Goal: Task Accomplishment & Management: Manage account settings

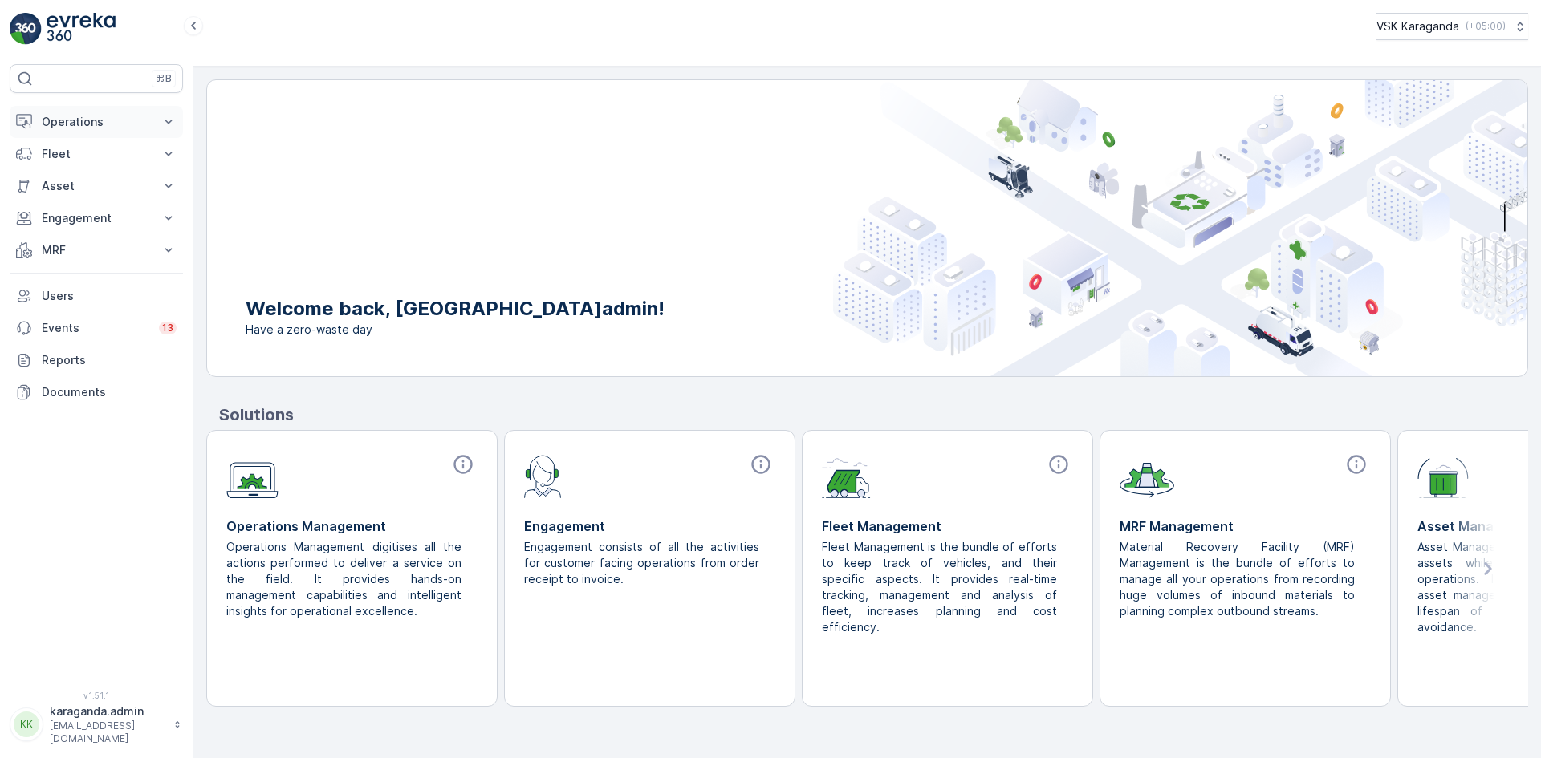
click at [75, 123] on p "Operations" at bounding box center [96, 122] width 109 height 16
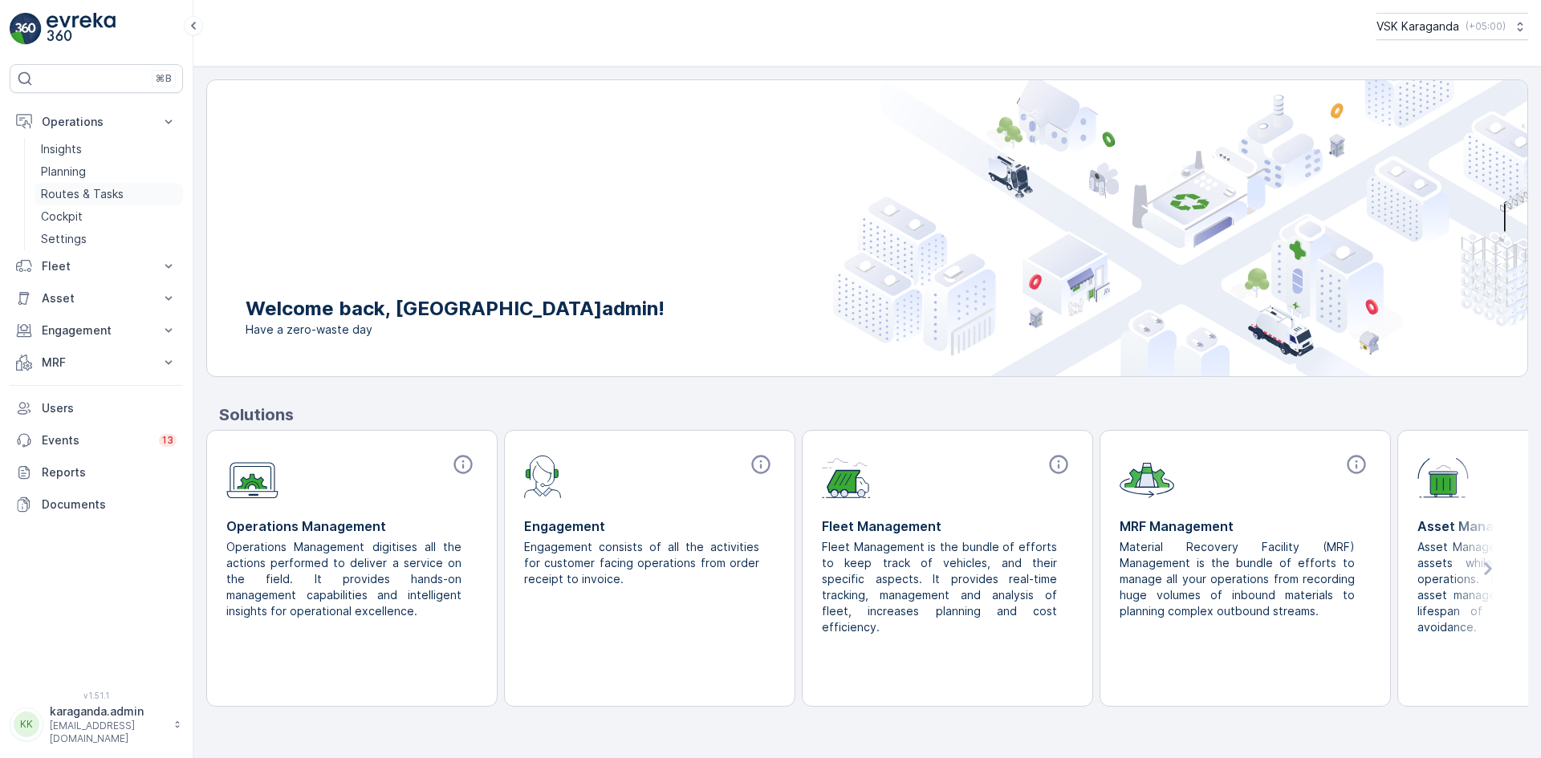
click at [77, 196] on p "Routes & Tasks" at bounding box center [82, 194] width 83 height 16
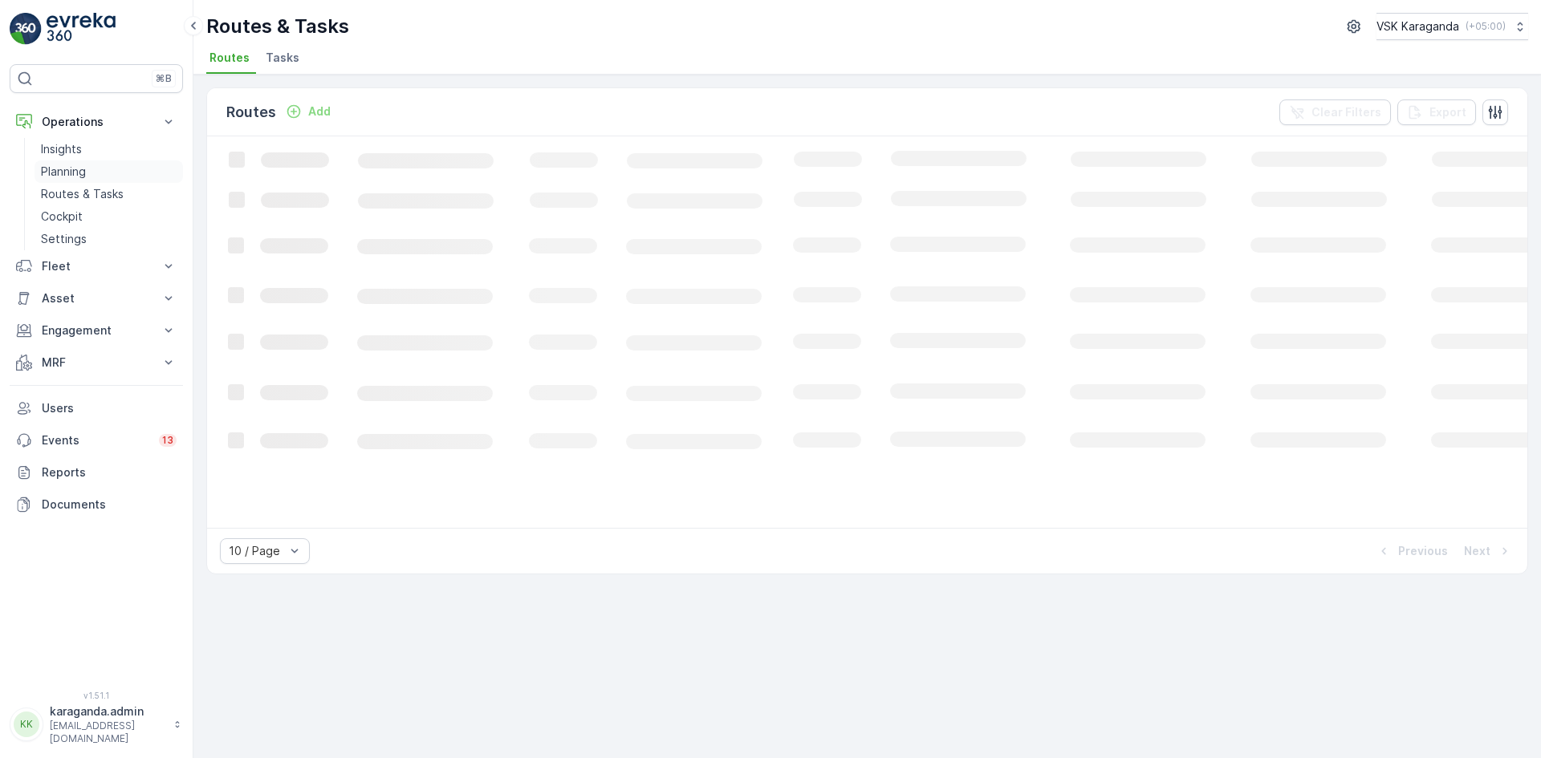
click at [76, 175] on p "Planning" at bounding box center [63, 172] width 45 height 16
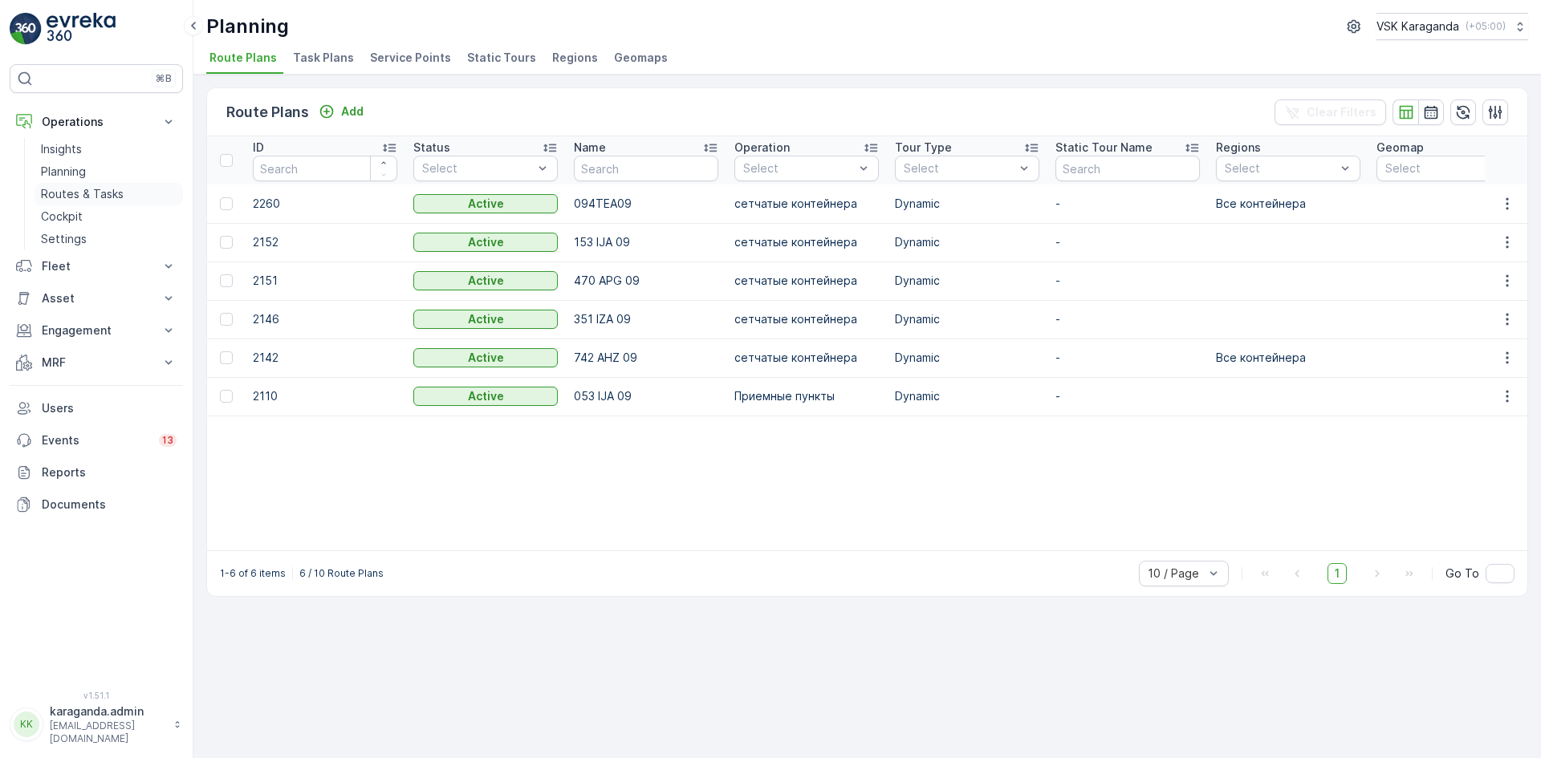
click at [80, 192] on p "Routes & Tasks" at bounding box center [82, 194] width 83 height 16
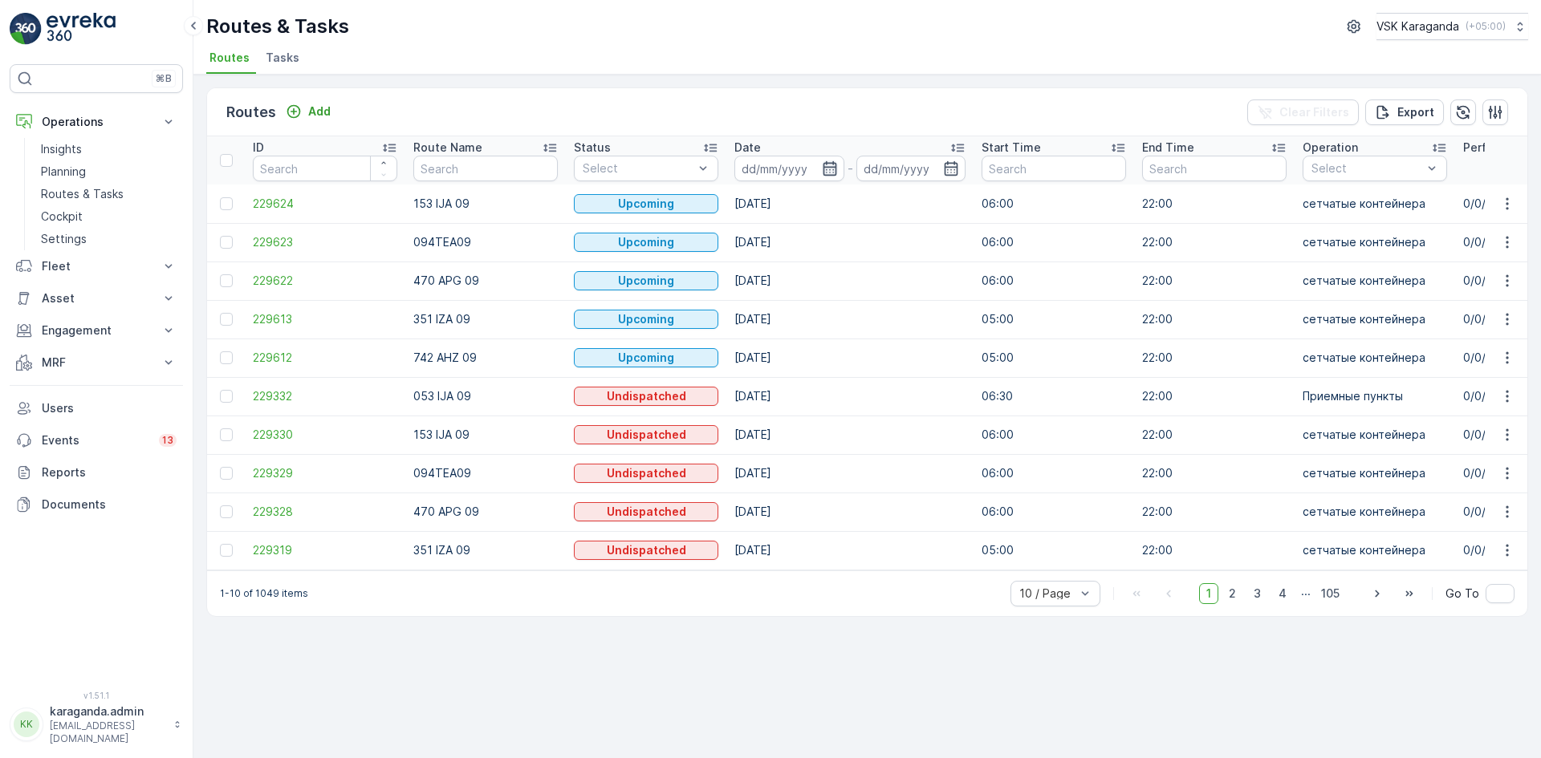
click at [825, 170] on icon "button" at bounding box center [830, 169] width 16 height 16
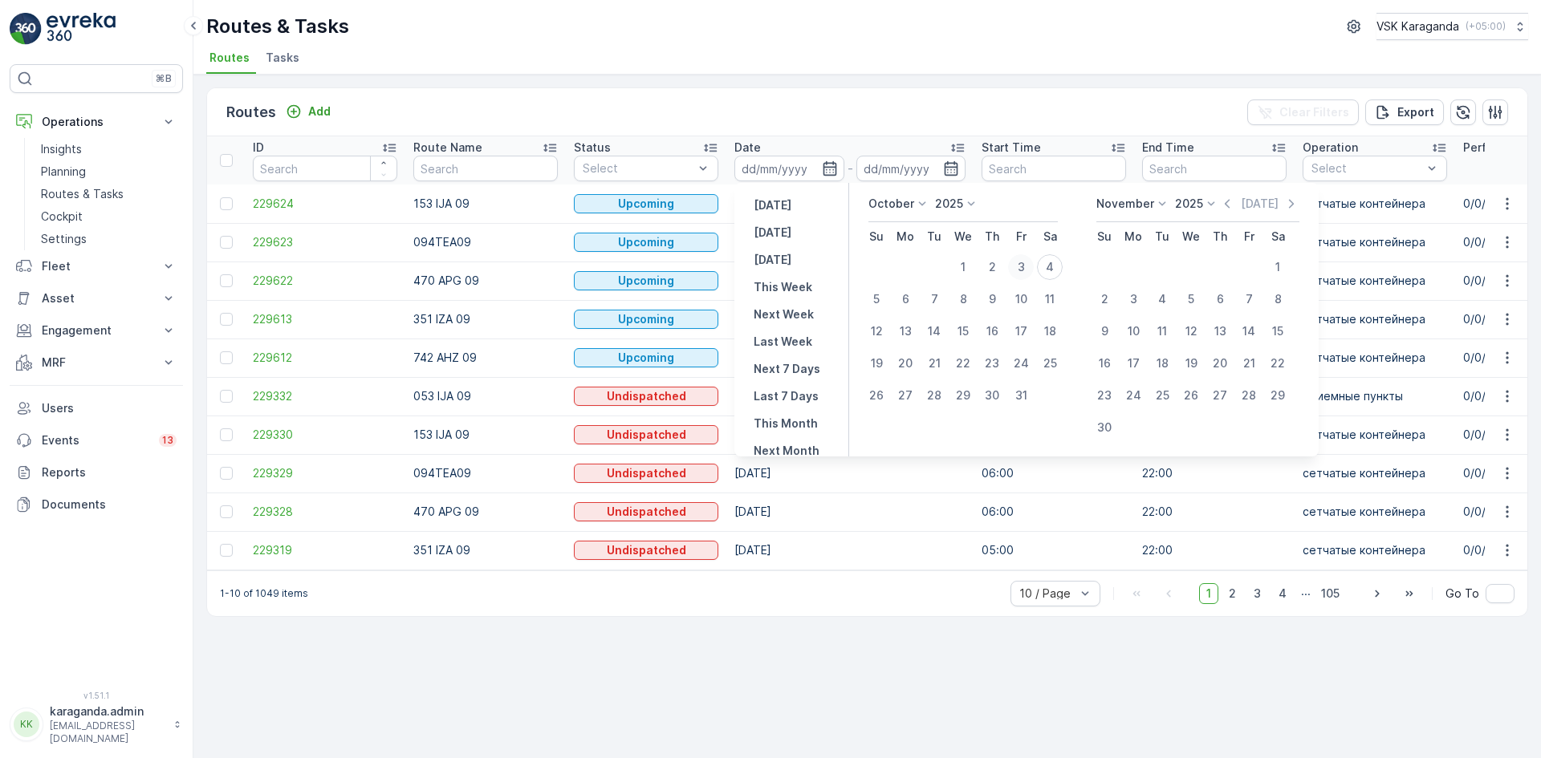
click at [1025, 266] on div "3" at bounding box center [1021, 267] width 26 height 26
type input "[DATE]"
click at [1025, 266] on div "3" at bounding box center [1021, 267] width 26 height 26
type input "[DATE]"
click at [1025, 266] on div "3" at bounding box center [1021, 267] width 26 height 26
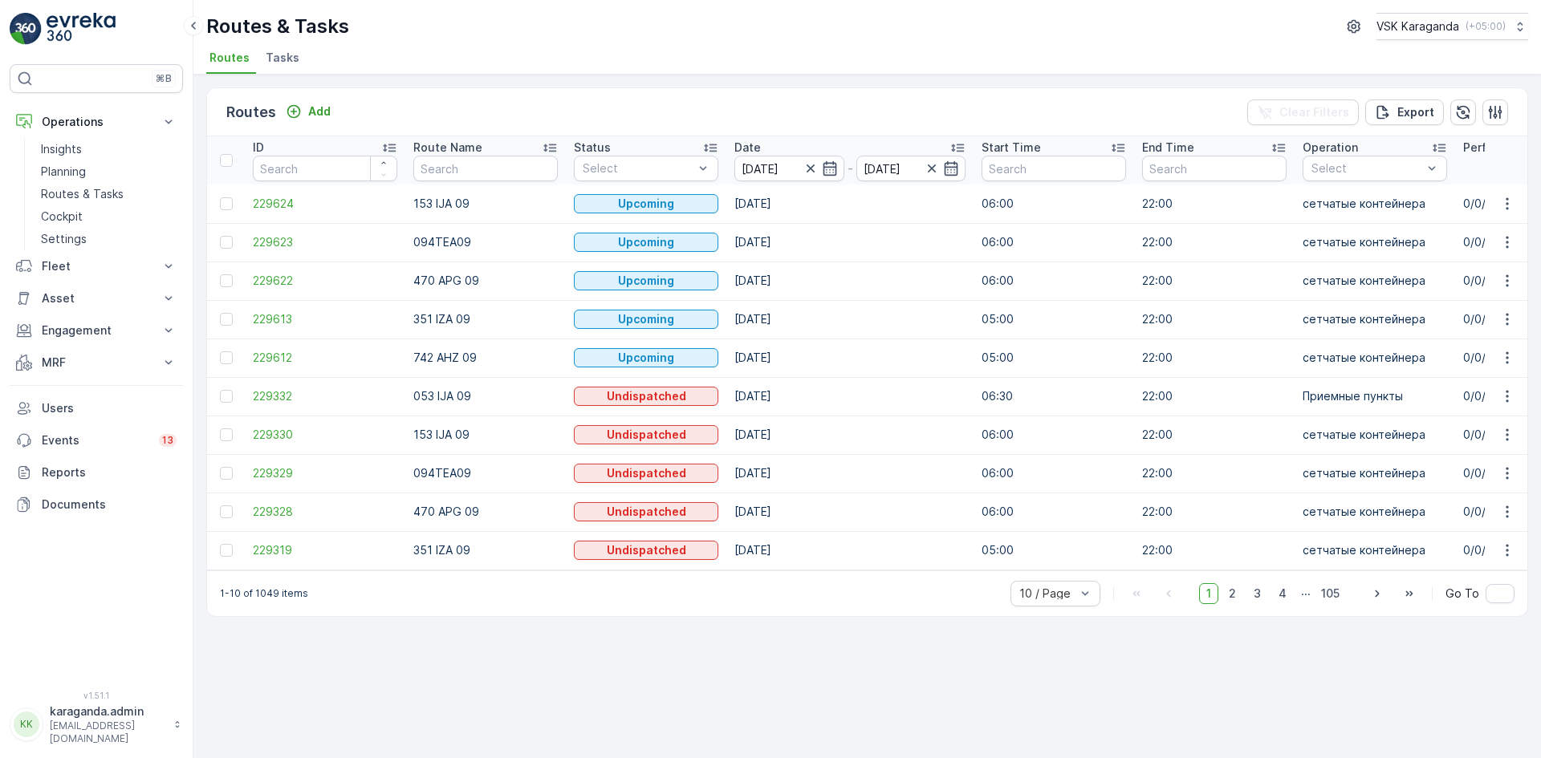
click at [1025, 266] on td "06:00" at bounding box center [1053, 281] width 161 height 39
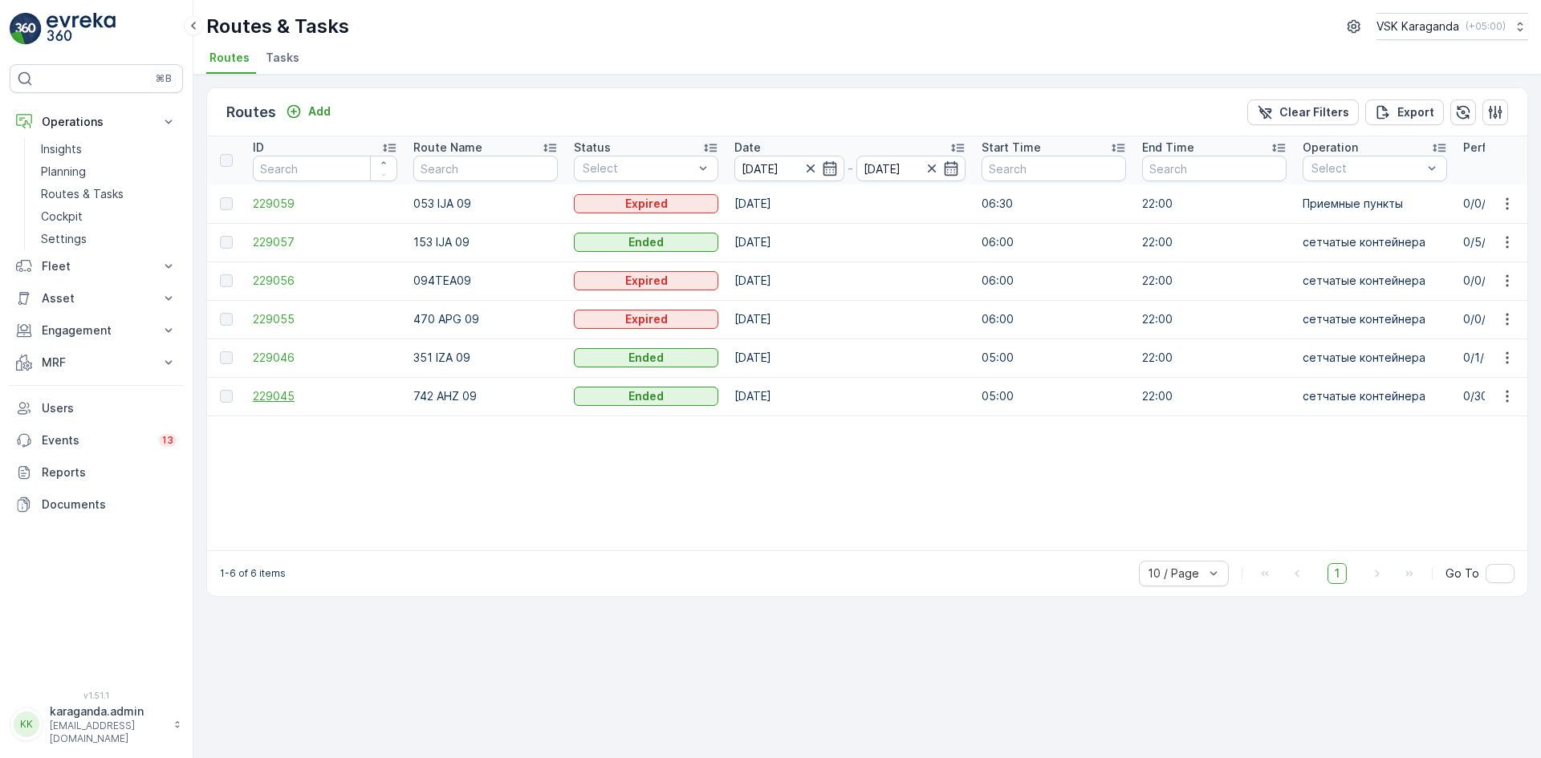
click at [270, 401] on span "229045" at bounding box center [325, 396] width 144 height 16
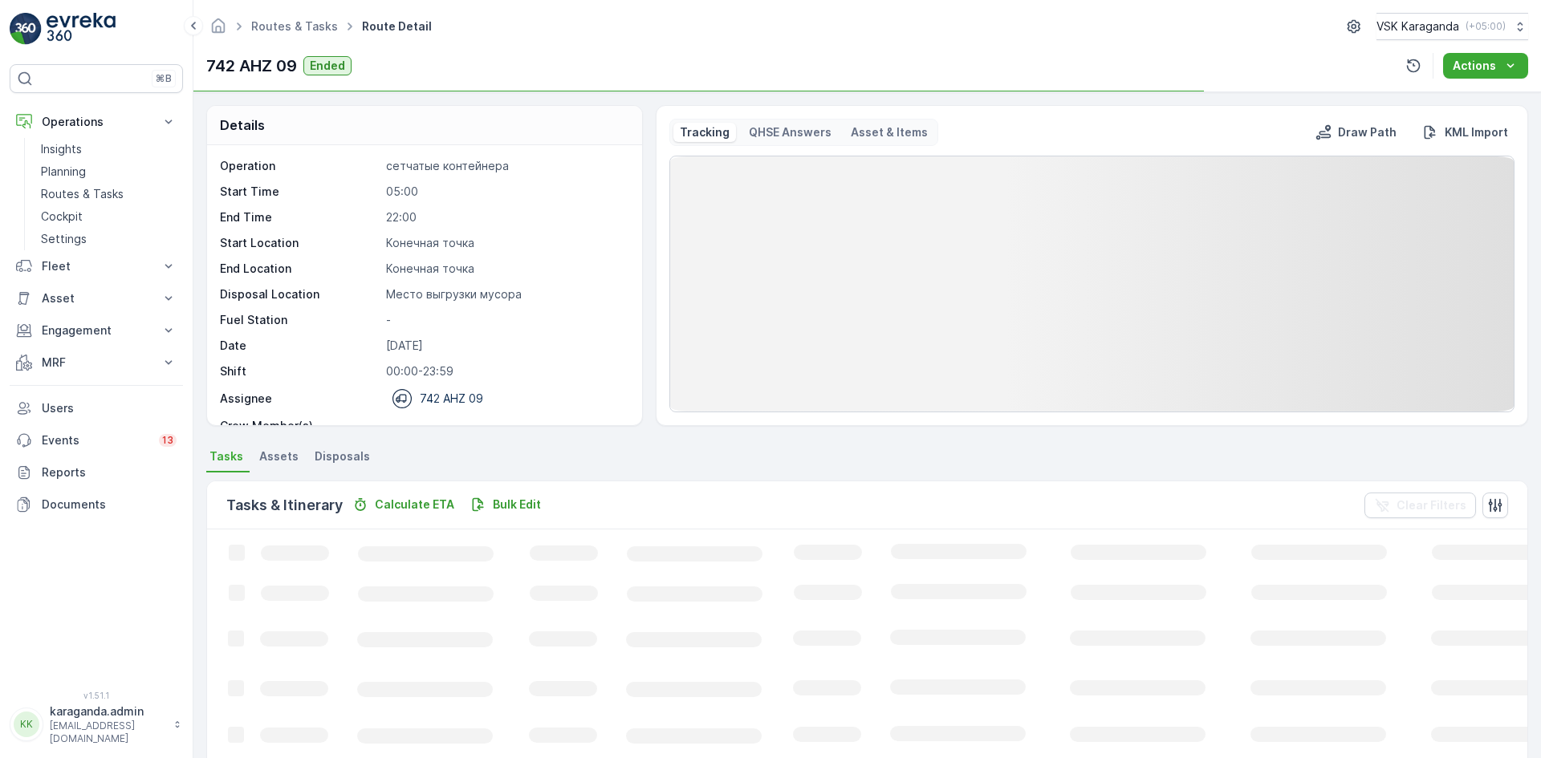
click at [331, 459] on span "Disposals" at bounding box center [342, 457] width 55 height 16
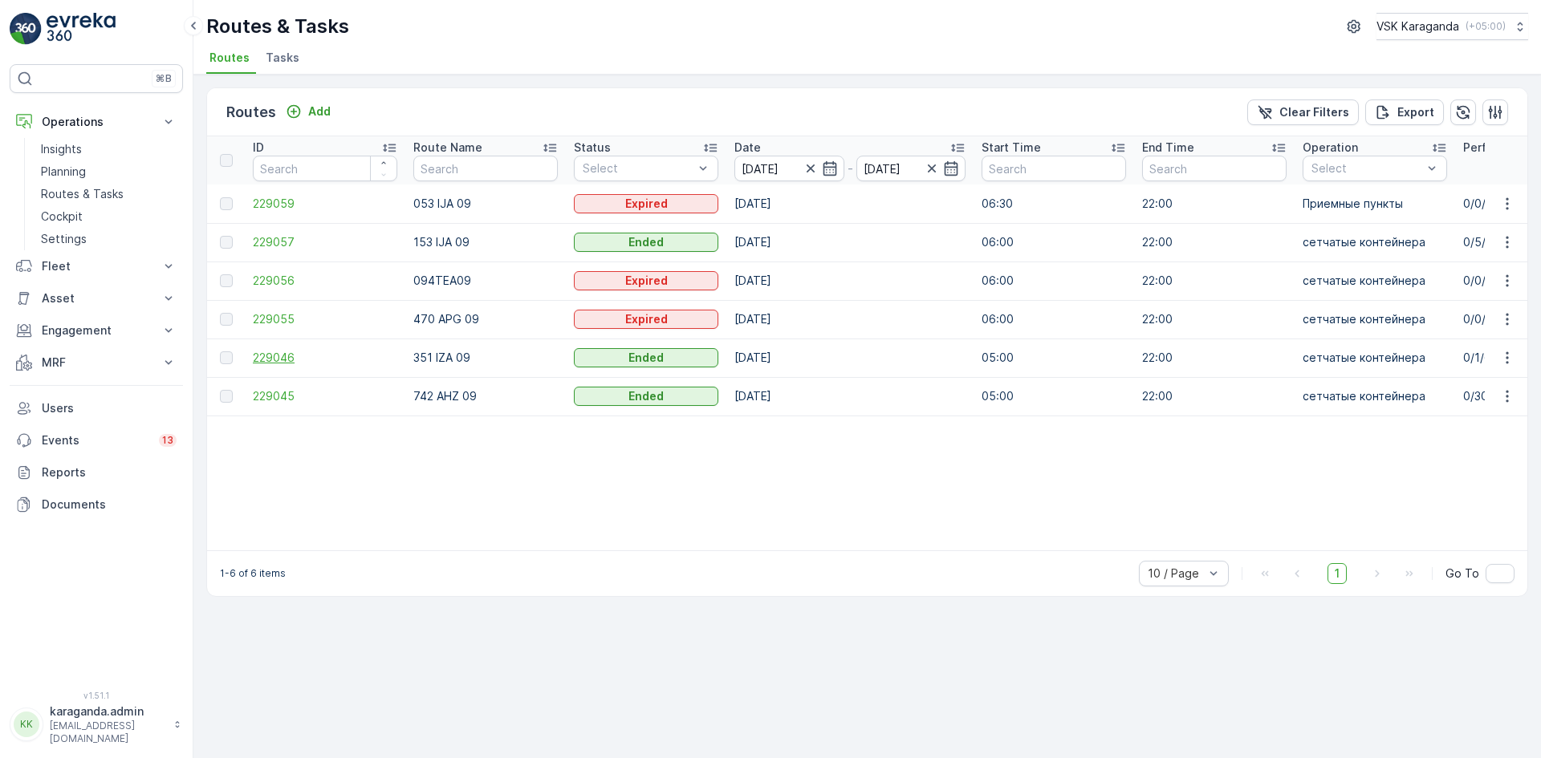
click at [271, 356] on span "229046" at bounding box center [325, 358] width 144 height 16
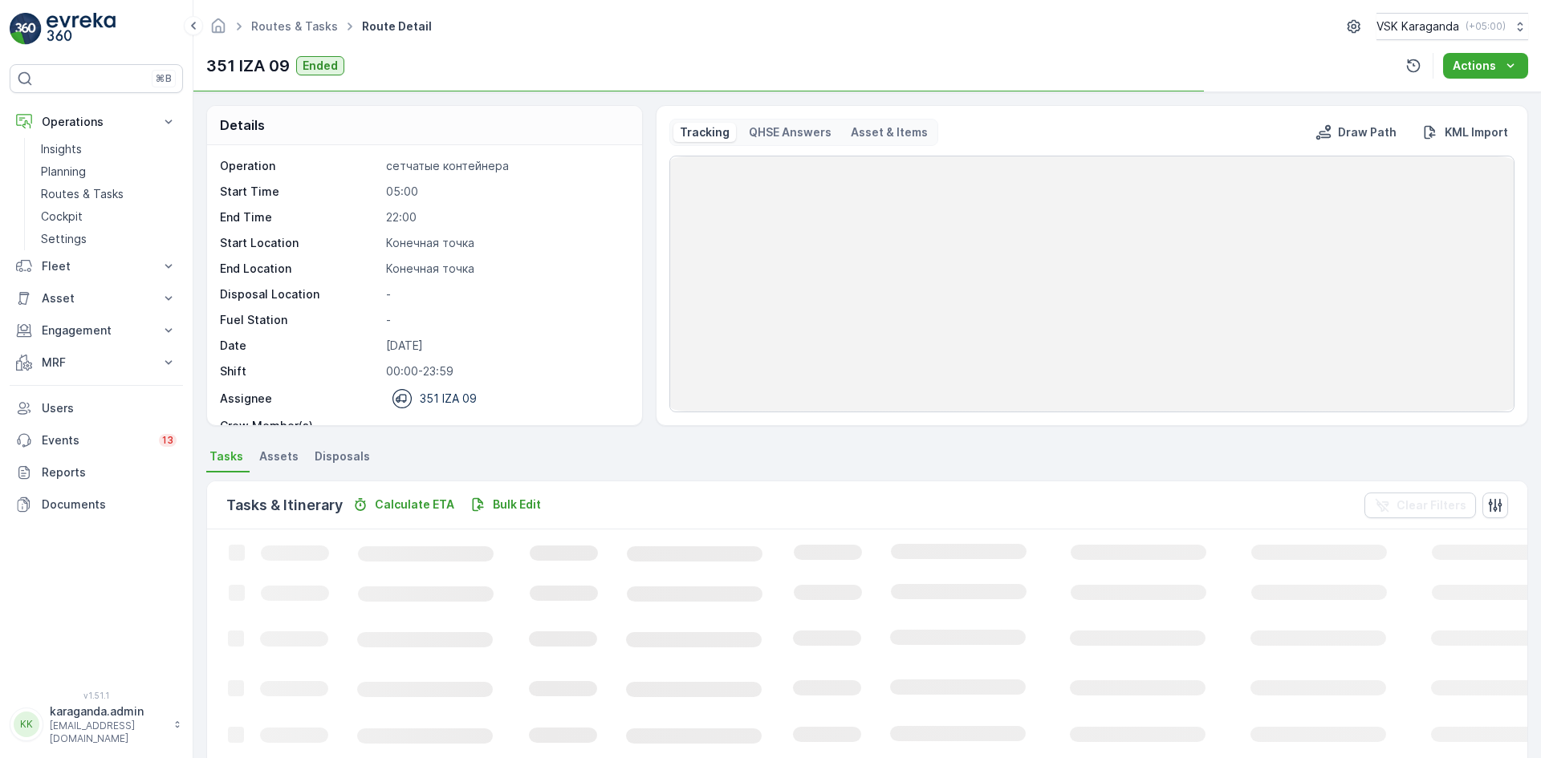
click at [342, 446] on li "Disposals" at bounding box center [343, 458] width 65 height 27
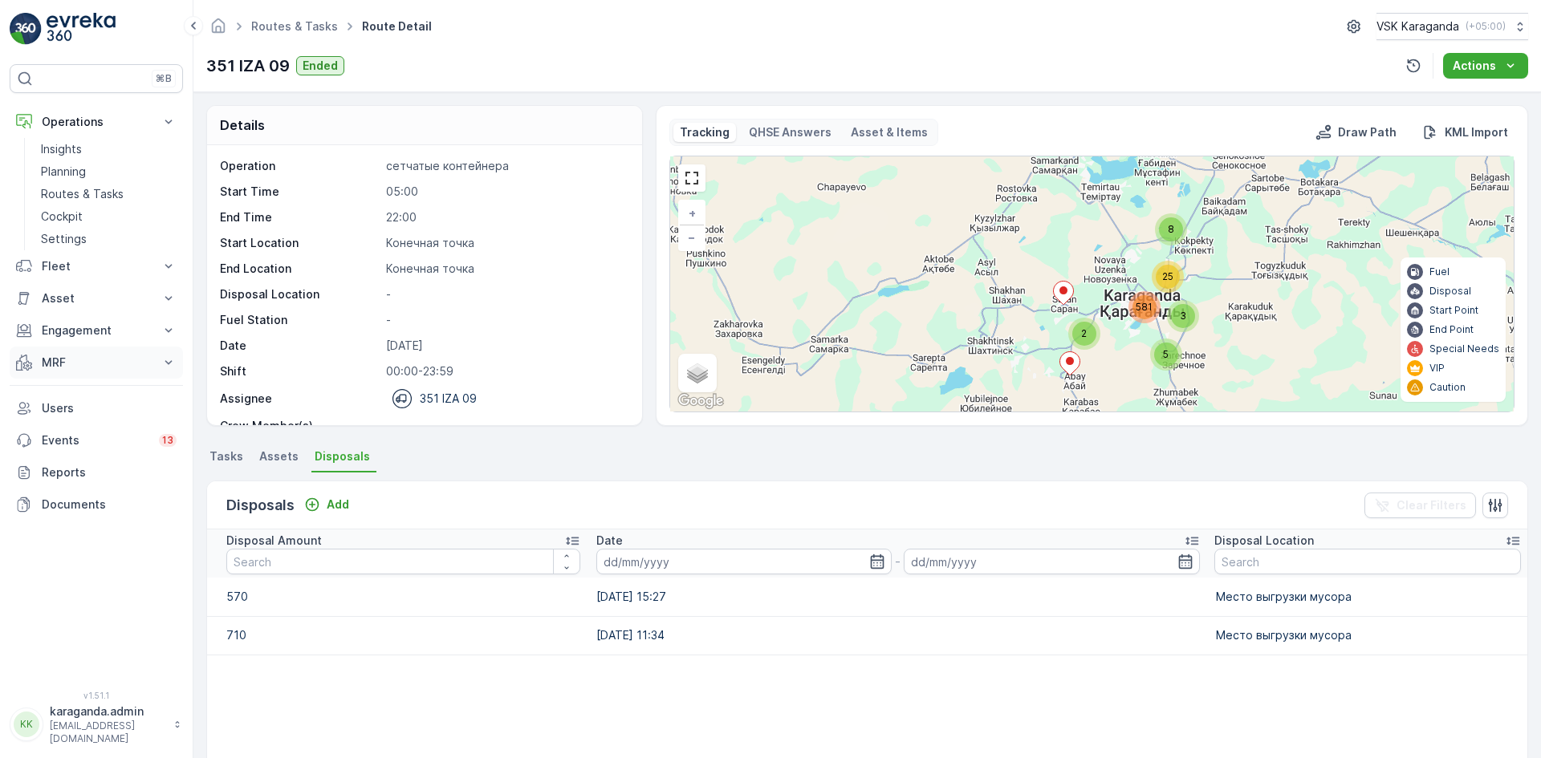
click at [60, 363] on p "MRF" at bounding box center [96, 363] width 109 height 16
click at [60, 392] on p "Входящий & Исходящий" at bounding box center [108, 390] width 135 height 16
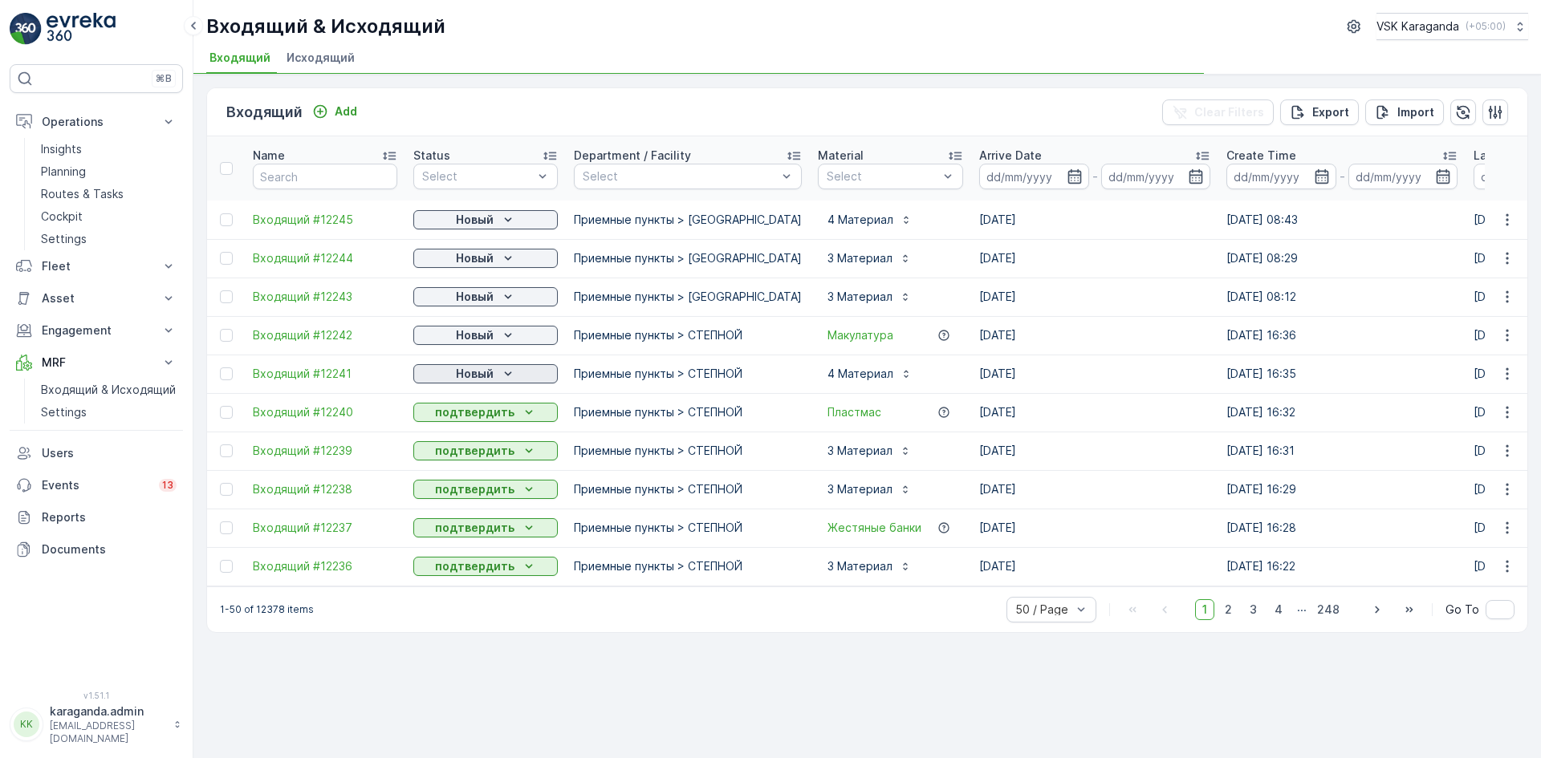
click at [509, 370] on icon "Новый" at bounding box center [508, 374] width 16 height 16
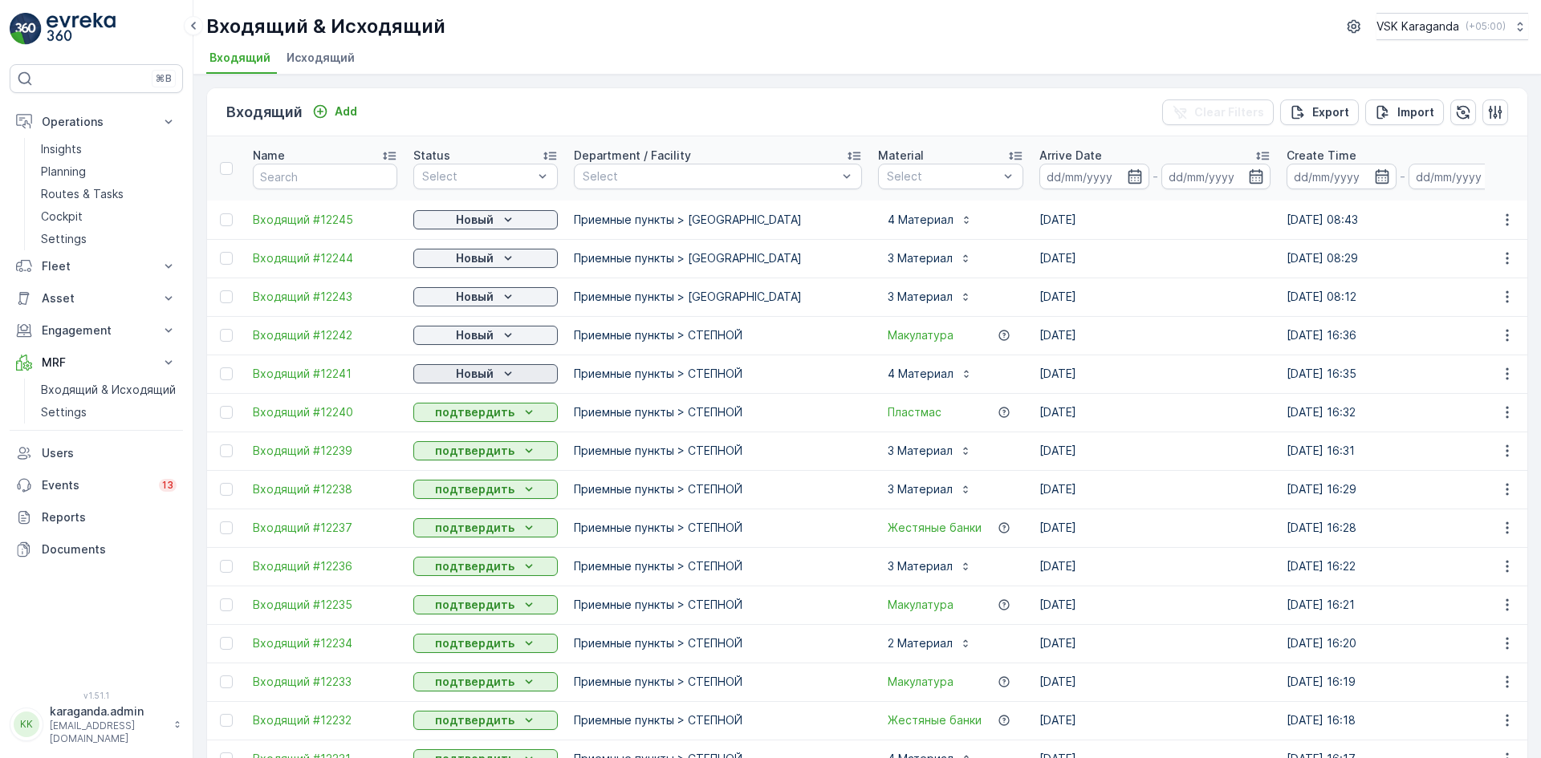
click at [479, 372] on p "Новый" at bounding box center [475, 374] width 38 height 16
click at [476, 417] on span "подтвердить" at bounding box center [460, 420] width 74 height 16
click at [471, 335] on p "Новый" at bounding box center [475, 335] width 38 height 16
click at [454, 383] on span "подтвердить" at bounding box center [460, 382] width 74 height 16
click at [456, 302] on p "Новый" at bounding box center [475, 297] width 38 height 16
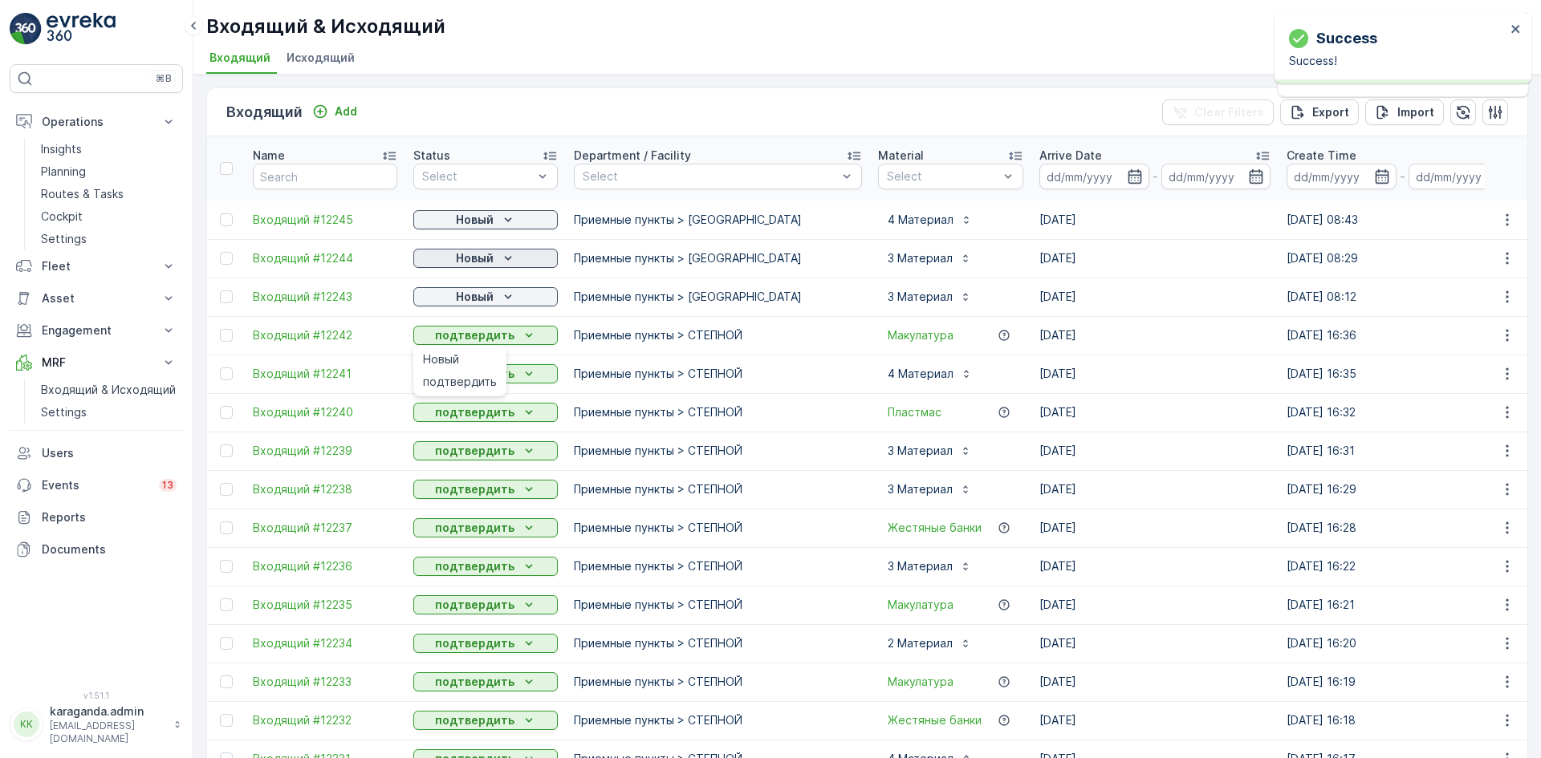
click at [465, 258] on p "Новый" at bounding box center [475, 258] width 38 height 16
click at [454, 299] on span "подтвердить" at bounding box center [460, 305] width 74 height 16
click at [462, 222] on p "Новый" at bounding box center [475, 220] width 38 height 16
click at [461, 264] on span "подтвердить" at bounding box center [460, 266] width 74 height 16
